Goal: Task Accomplishment & Management: Manage account settings

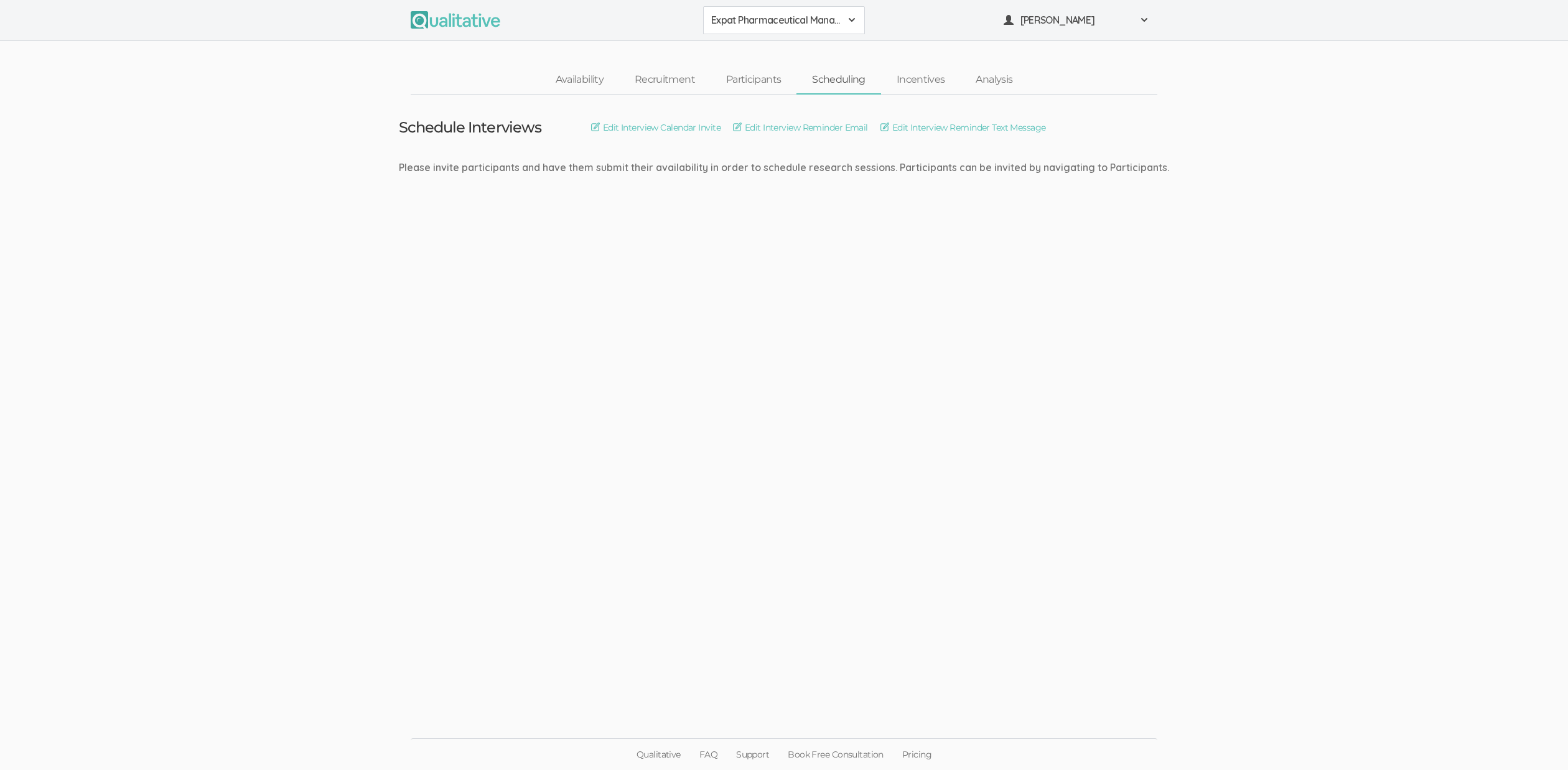
click at [742, 514] on ui-view "Schedule Interviews Edit Interview Calendar Invite Edit Interview Reminder Emai…" at bounding box center [784, 385] width 1568 height 581
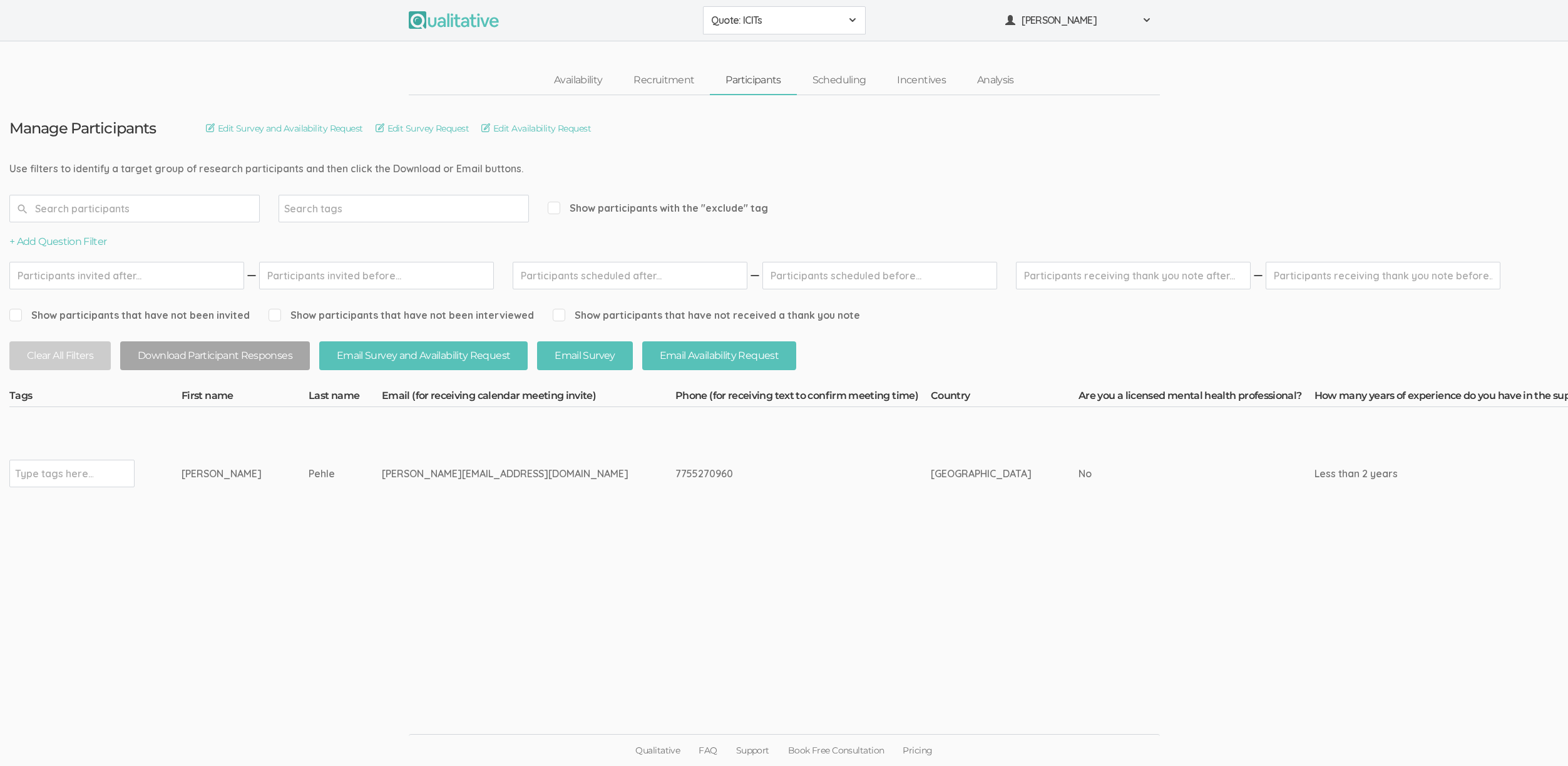
click at [124, 60] on ui-view "Availability Recruitment Participants Scheduling Incentives Analysis" at bounding box center [784, 68] width 1568 height 54
